Goal: Transaction & Acquisition: Purchase product/service

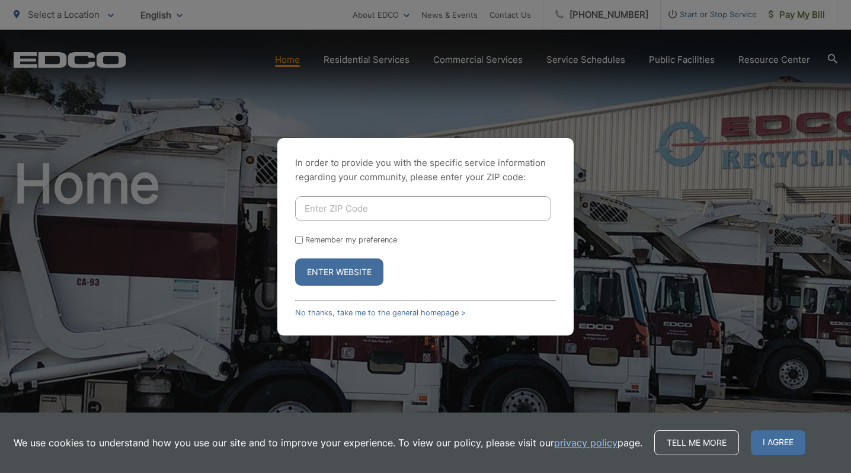
click at [329, 204] on input "Enter ZIP Code" at bounding box center [423, 208] width 256 height 25
type input "92021"
click at [328, 264] on button "Enter Website" at bounding box center [339, 271] width 88 height 27
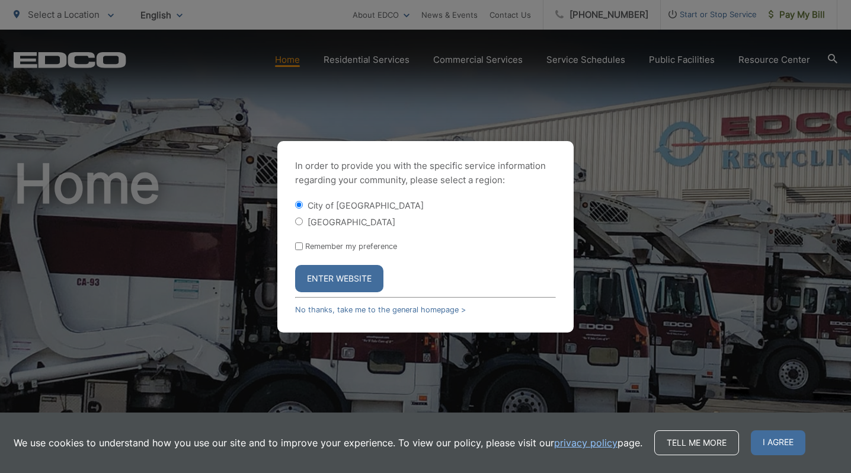
click at [332, 272] on button "Enter Website" at bounding box center [339, 278] width 88 height 27
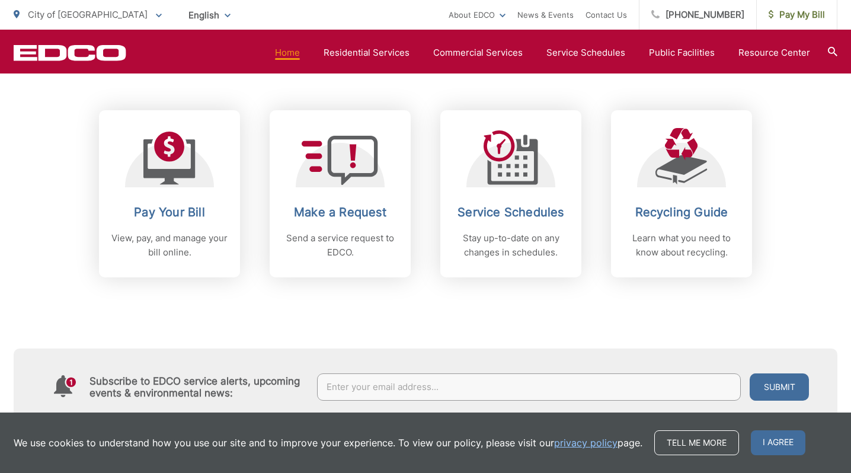
scroll to position [483, 0]
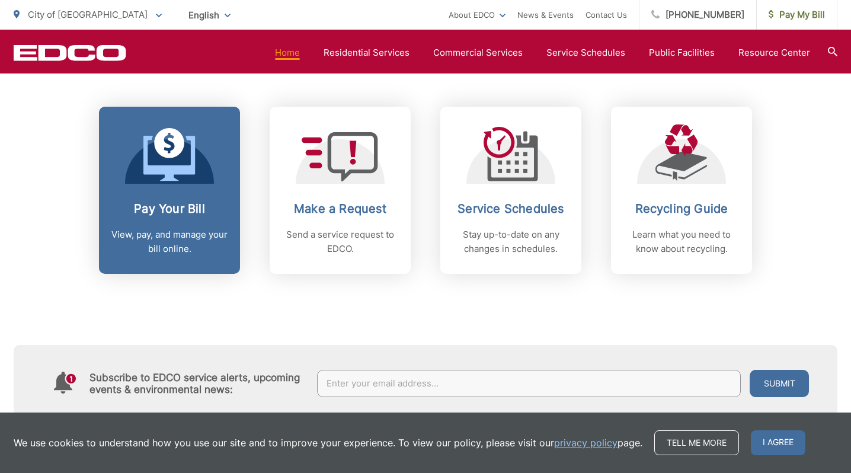
click at [165, 209] on h2 "Pay Your Bill" at bounding box center [169, 208] width 117 height 14
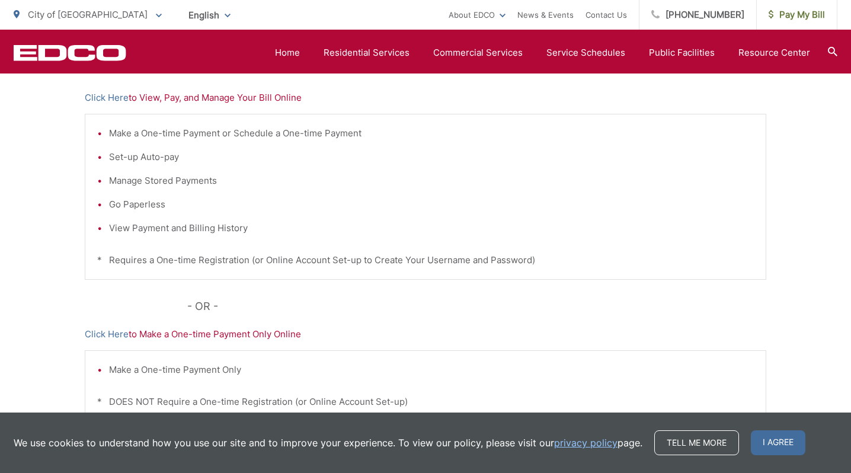
scroll to position [258, 0]
click at [112, 97] on link "Click Here" at bounding box center [107, 98] width 44 height 14
